Goal: Book appointment/travel/reservation

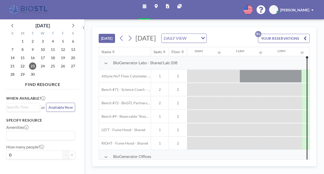
scroll to position [0, 404]
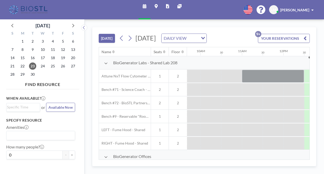
scroll to position [0, 404]
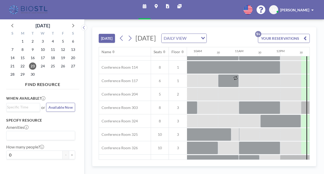
scroll to position [159, 404]
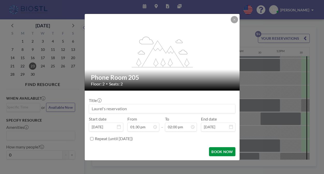
scroll to position [0, 0]
click at [209, 147] on button "BOOK NOW" at bounding box center [222, 151] width 26 height 9
